Goal: Information Seeking & Learning: Learn about a topic

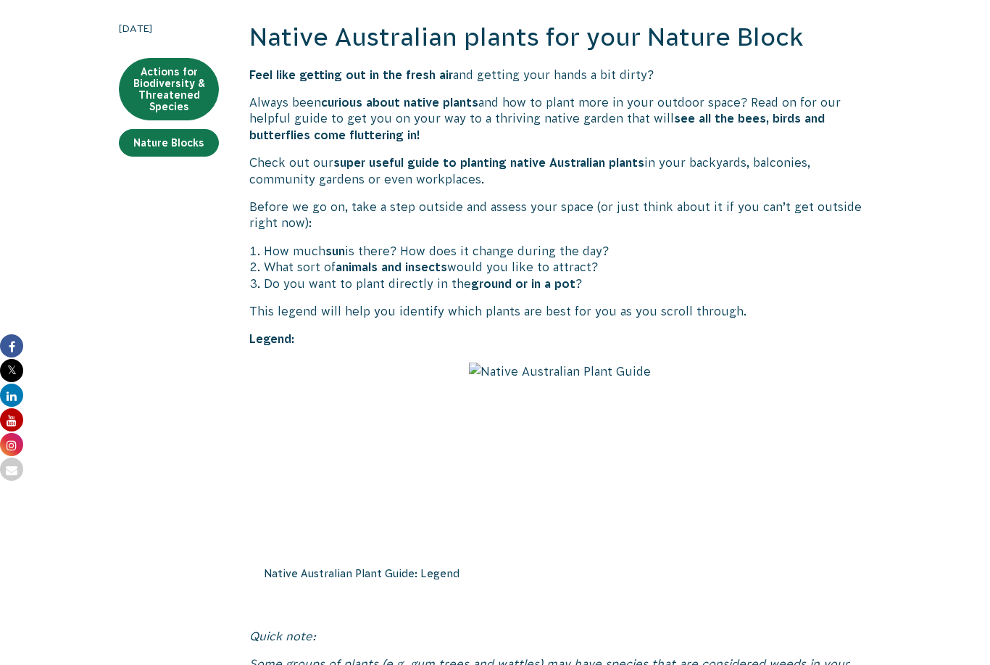
scroll to position [340, 0]
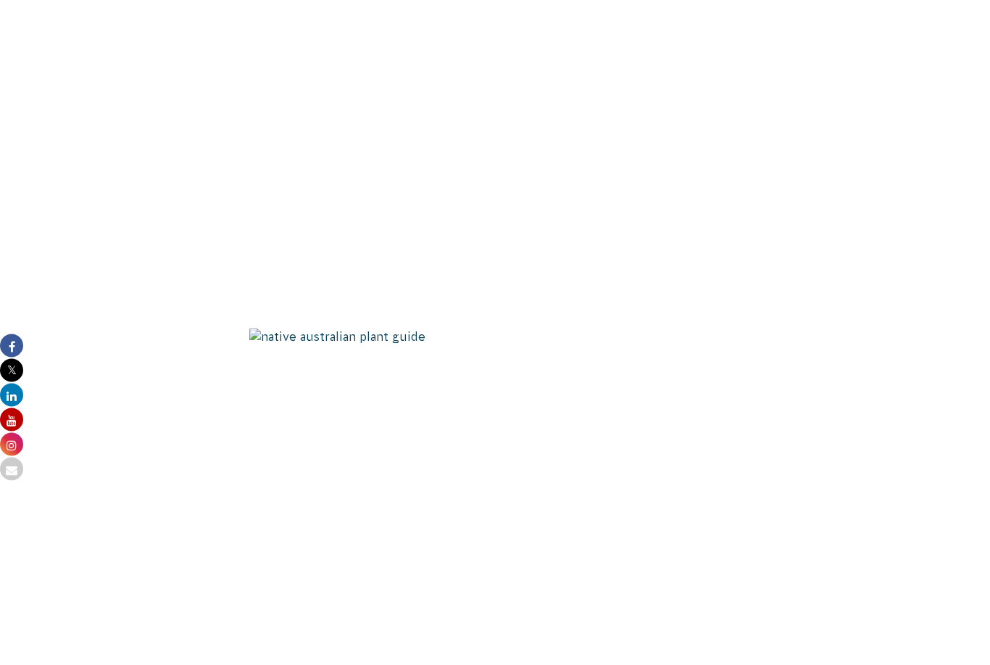
scroll to position [1483, 0]
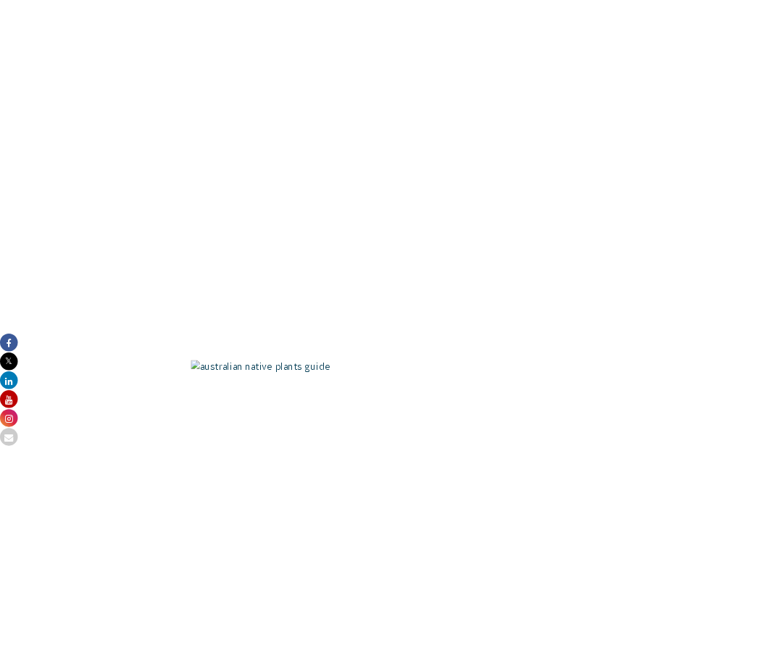
scroll to position [2139, 0]
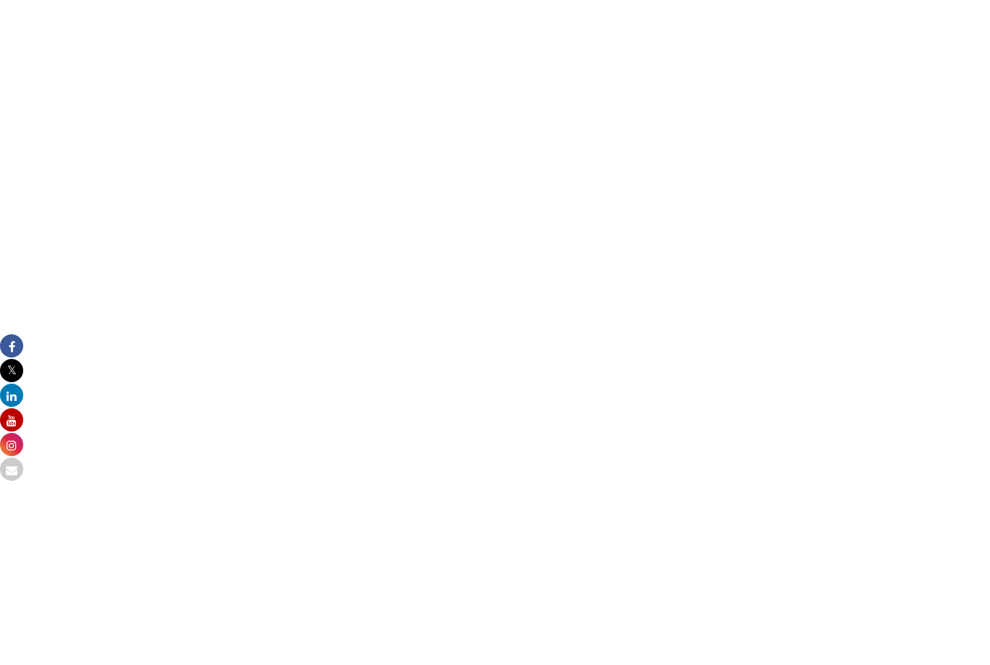
scroll to position [2242, 0]
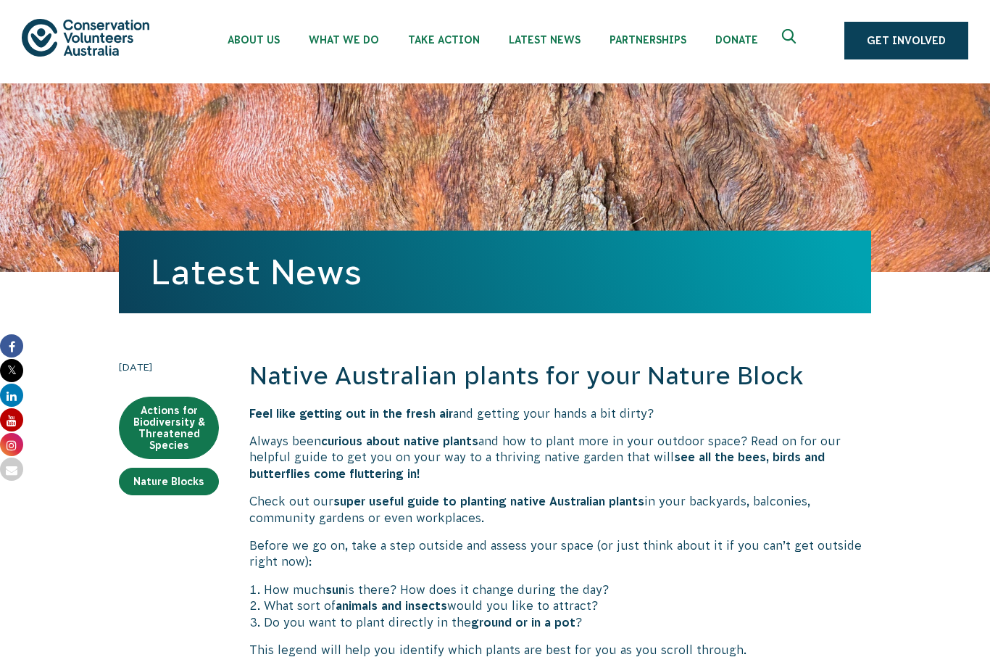
scroll to position [0, 0]
